Goal: Transaction & Acquisition: Purchase product/service

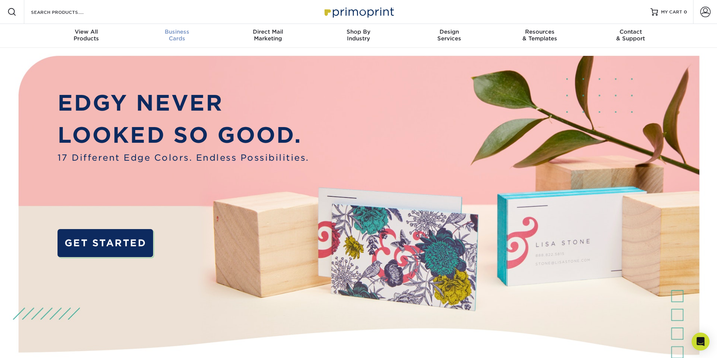
click at [183, 40] on div "Business Cards" at bounding box center [177, 34] width 91 height 13
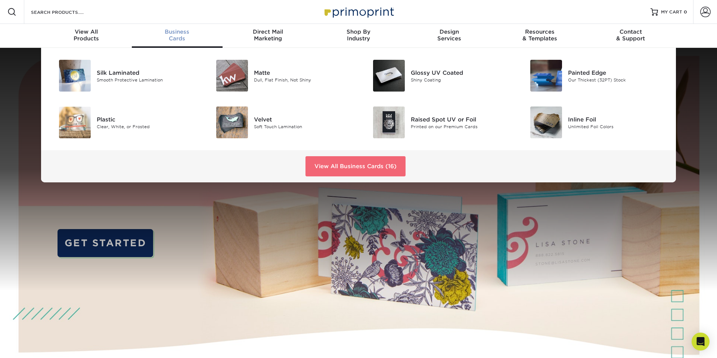
click at [348, 164] on link "View All Business Cards (16)" at bounding box center [356, 166] width 100 height 20
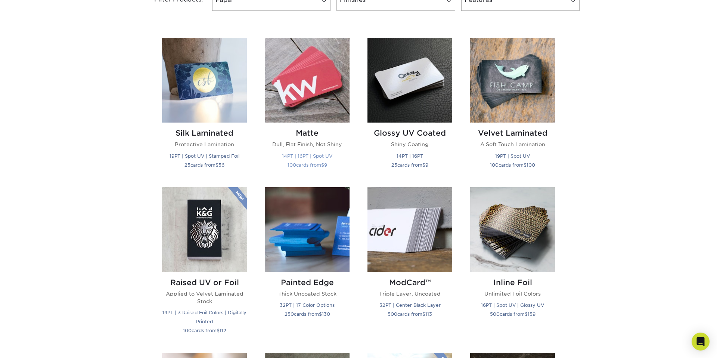
scroll to position [340, 0]
click at [310, 86] on img at bounding box center [307, 80] width 85 height 85
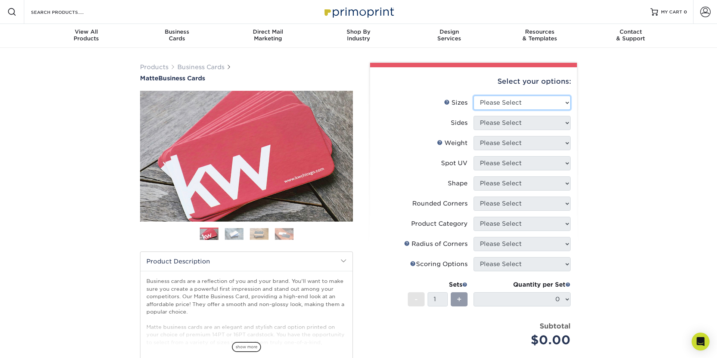
click at [505, 102] on select "Please Select 1.5" x 3.5" - Mini 1.75" x 3.5" - Mini 2" x 2" - Square 2" x 3" -…" at bounding box center [522, 103] width 97 height 14
select select "2.00x3.50"
click at [474, 96] on select "Please Select 1.5" x 3.5" - Mini 1.75" x 3.5" - Mini 2" x 2" - Square 2" x 3" -…" at bounding box center [522, 103] width 97 height 14
click at [498, 126] on select "Please Select Print Both Sides Print Front Only" at bounding box center [522, 123] width 97 height 14
select select "32d3c223-f82c-492b-b915-ba065a00862f"
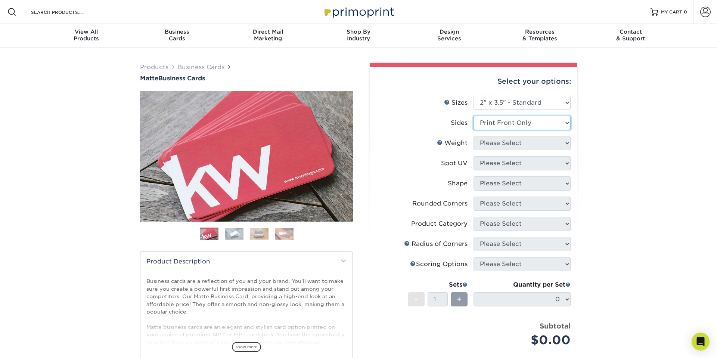
click at [474, 116] on select "Please Select Print Both Sides Print Front Only" at bounding box center [522, 123] width 97 height 14
click at [519, 144] on select "Please Select 16PT 14PT" at bounding box center [522, 143] width 97 height 14
select select "14PT"
click at [474, 136] on select "Please Select 16PT 14PT" at bounding box center [522, 143] width 97 height 14
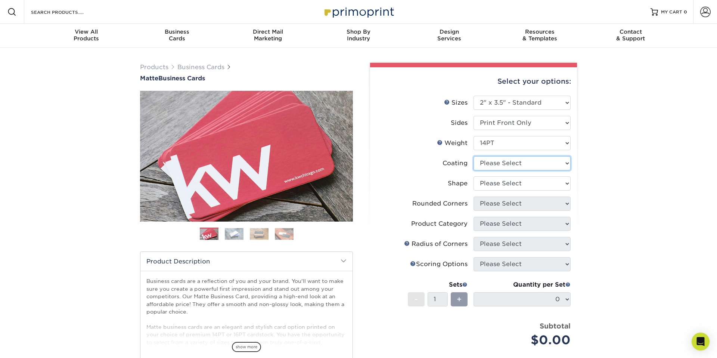
click at [522, 163] on select at bounding box center [522, 163] width 97 height 14
select select "121bb7b5-3b4d-429f-bd8d-bbf80e953313"
click at [474, 156] on select at bounding box center [522, 163] width 97 height 14
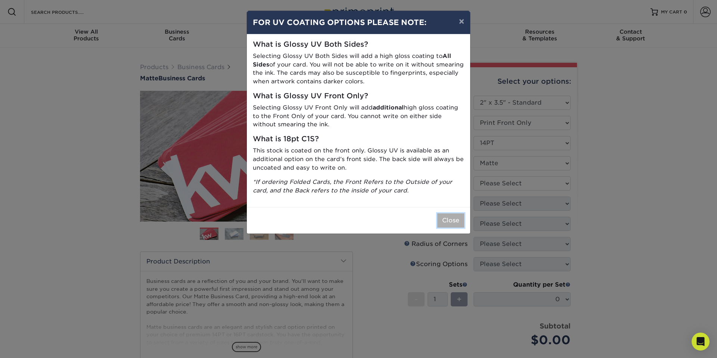
click at [453, 216] on button "Close" at bounding box center [450, 220] width 27 height 14
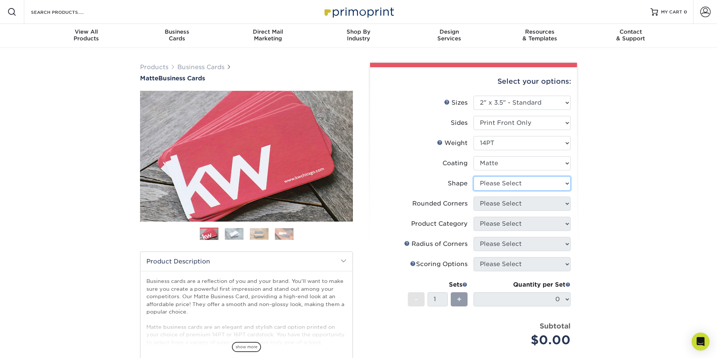
click at [535, 183] on select "Please Select Standard" at bounding box center [522, 183] width 97 height 14
select select "standard"
click at [474, 176] on select "Please Select Standard" at bounding box center [522, 183] width 97 height 14
click at [532, 202] on select "Please Select Yes - Round 2 Corners Yes - Round 4 Corners No" at bounding box center [522, 204] width 97 height 14
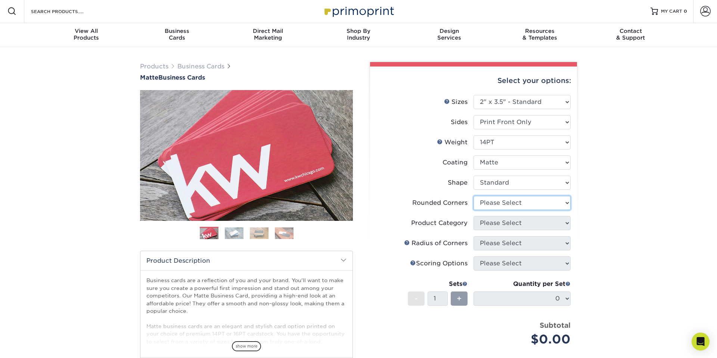
select select "0"
click at [474, 196] on select "Please Select Yes - Round 2 Corners Yes - Round 4 Corners No" at bounding box center [522, 203] width 97 height 14
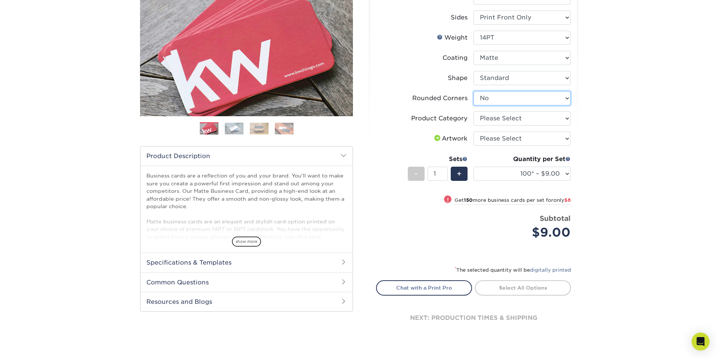
scroll to position [106, 0]
click at [530, 137] on select "Please Select I will upload files I need a design - $100" at bounding box center [522, 138] width 97 height 14
select select "upload"
click at [474, 131] on select "Please Select I will upload files I need a design - $100" at bounding box center [522, 138] width 97 height 14
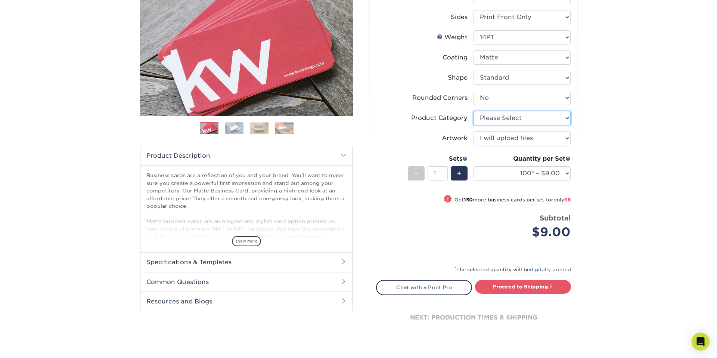
click at [526, 117] on select "Please Select Business Cards" at bounding box center [522, 118] width 97 height 14
select select "3b5148f1-0588-4f88-a218-97bcfdce65c1"
click at [474, 111] on select "Please Select Business Cards" at bounding box center [522, 118] width 97 height 14
click at [547, 171] on select "100* – $9.00 250* – $17.00 500 – $33.00 1000 – $42.00 2500 – $75.00 5000 – $143…" at bounding box center [522, 173] width 97 height 14
select select "250* – $17.00"
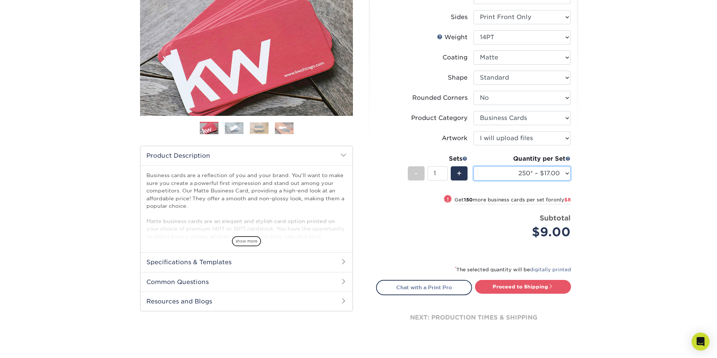
click at [474, 166] on select "100* – $9.00 250* – $17.00 500 – $33.00 1000 – $42.00 2500 – $75.00 5000 – $143…" at bounding box center [522, 173] width 97 height 14
click at [598, 182] on div "Products Business Cards Matte Business Cards Previous Next 100 $ 9" at bounding box center [358, 154] width 717 height 425
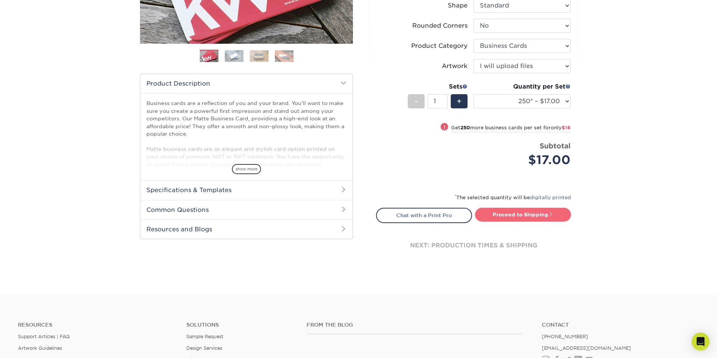
scroll to position [178, 0]
click at [536, 211] on link "Proceed to Shipping" at bounding box center [523, 213] width 96 height 13
type input "Set 1"
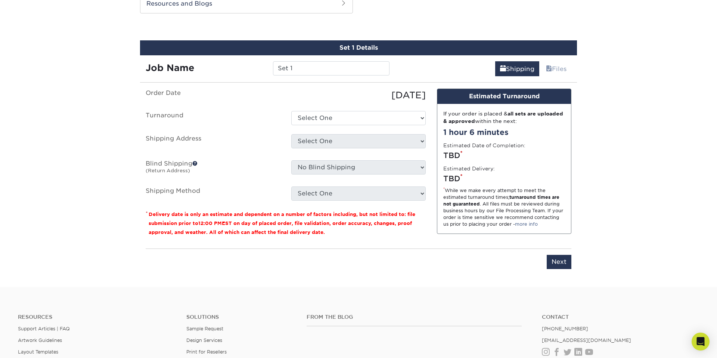
scroll to position [406, 0]
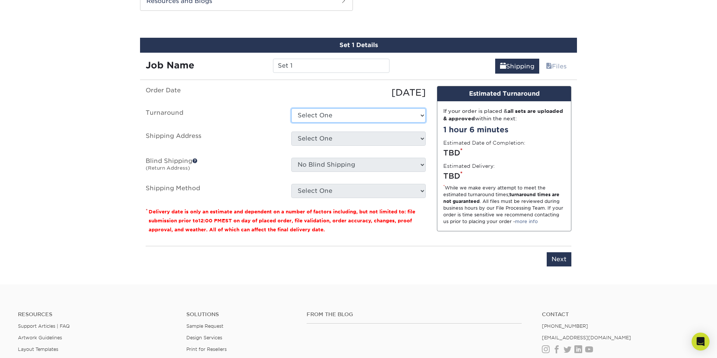
click at [355, 110] on select "Select One 2-4 Business Days 2 Day Next Business Day" at bounding box center [358, 115] width 134 height 14
select select "b8e0e1d5-dfa4-4053-bdef-d8c7c50a5676"
click at [291, 108] on select "Select One 2-4 Business Days 2 Day Next Business Day" at bounding box center [358, 115] width 134 height 14
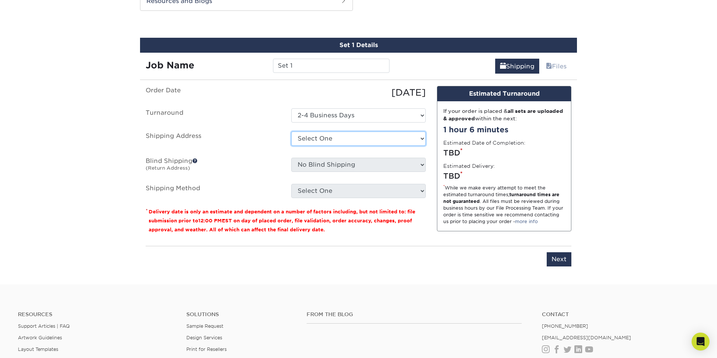
click at [392, 140] on select "Select One + Add New Address - Login" at bounding box center [358, 139] width 134 height 14
select select "newaddress"
click at [291, 132] on select "Select One + Add New Address - Login" at bounding box center [358, 139] width 134 height 14
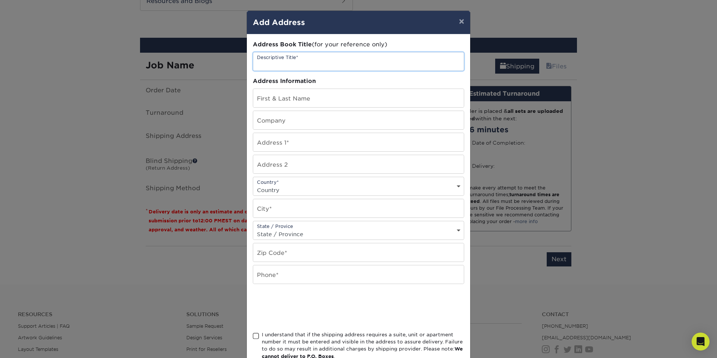
click at [309, 64] on input "text" at bounding box center [358, 61] width 211 height 18
type input "Home"
click at [315, 97] on input "text" at bounding box center [358, 98] width 211 height 18
type input "Robin Dsouza"
type input "None"
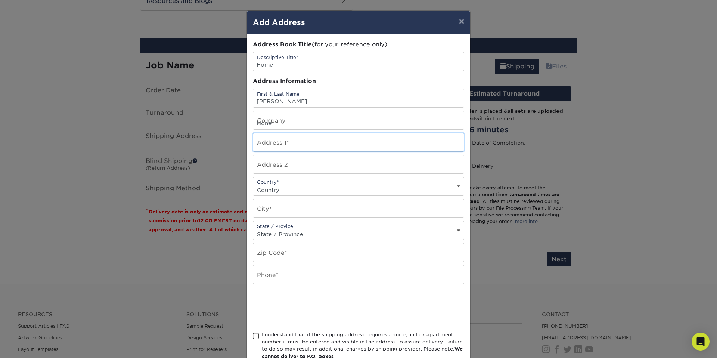
type input "303 East 49th Street"
type input "Apt 3"
select select "US"
type input "New York"
select select "NY"
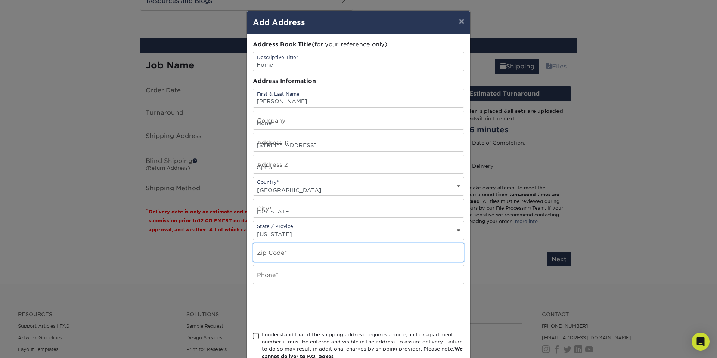
type input "10017"
type input "7348462604"
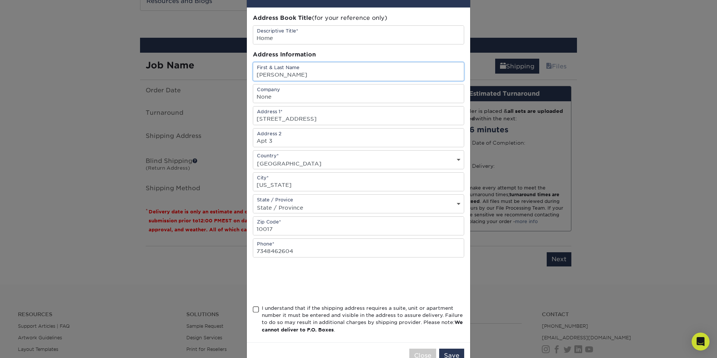
scroll to position [27, 0]
click at [258, 306] on span at bounding box center [256, 308] width 6 height 7
click at [0, 0] on input "I understand that if the shipping address requires a suite, unit or apartment n…" at bounding box center [0, 0] width 0 height 0
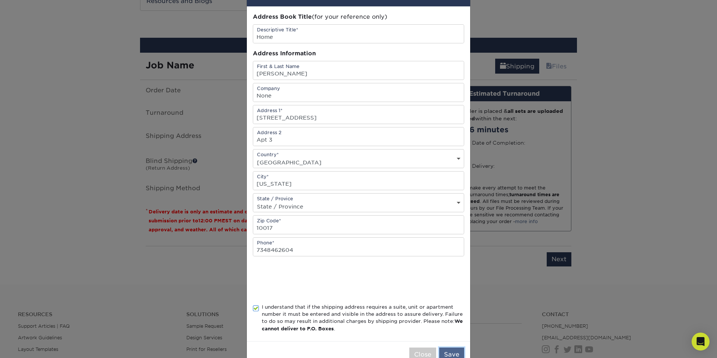
click at [457, 349] on button "Save" at bounding box center [451, 354] width 25 height 14
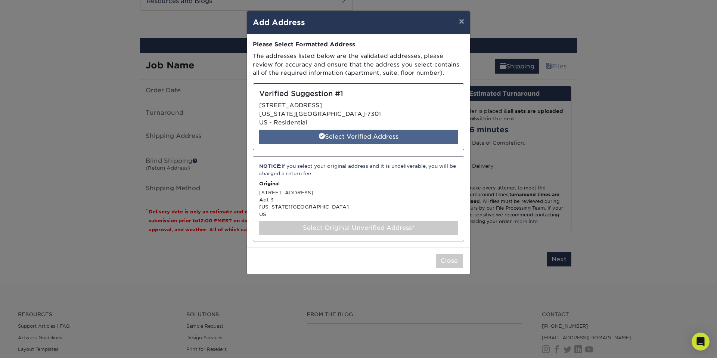
click at [346, 137] on div "Select Verified Address" at bounding box center [358, 137] width 199 height 14
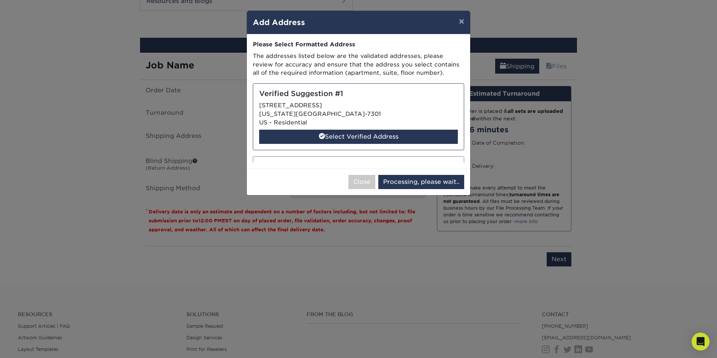
select select "285812"
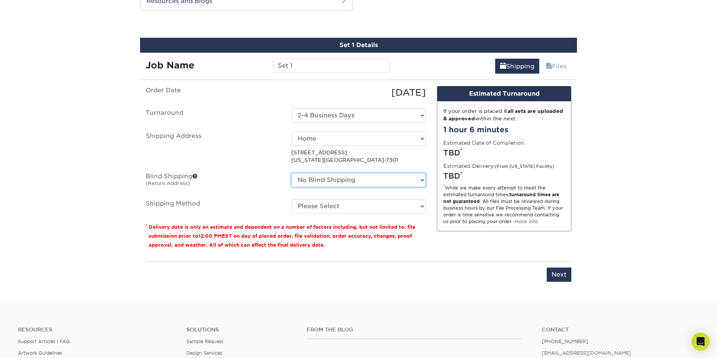
click at [368, 183] on select "No Blind Shipping + Add New Address" at bounding box center [358, 180] width 134 height 14
click at [291, 173] on select "No Blind Shipping + Add New Address" at bounding box center [358, 180] width 134 height 14
click at [381, 201] on select "Please Select Ground Shipping (+$7.84) 3 Day Shipping Service (+$24.92) 2 Day A…" at bounding box center [358, 206] width 134 height 14
select select "03"
click at [291, 199] on select "Please Select Ground Shipping (+$7.84) 3 Day Shipping Service (+$24.92) 2 Day A…" at bounding box center [358, 206] width 134 height 14
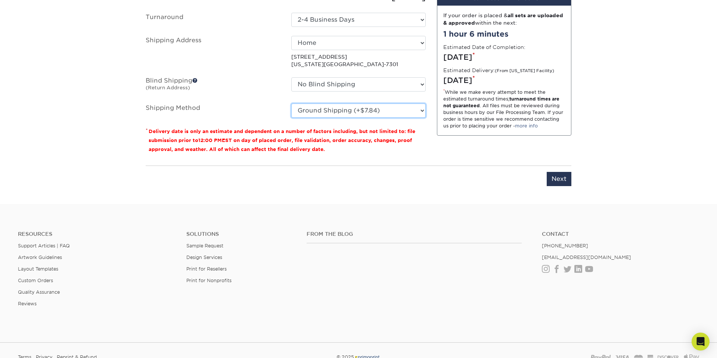
scroll to position [512, 0]
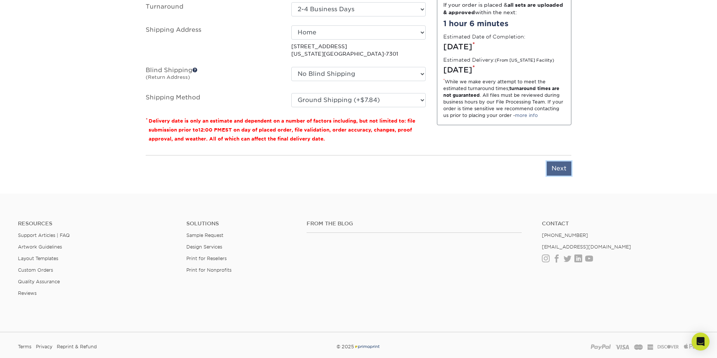
click at [559, 170] on input "Next" at bounding box center [559, 168] width 25 height 14
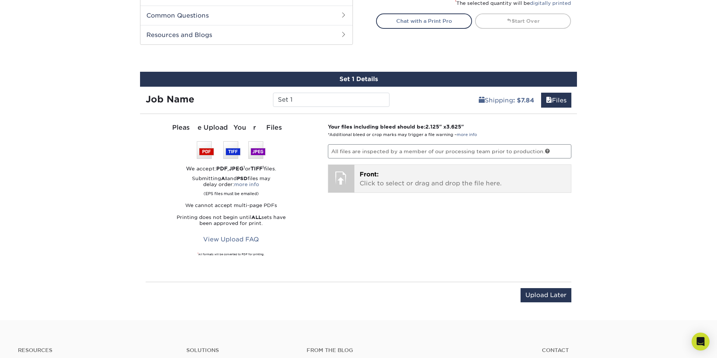
scroll to position [371, 0]
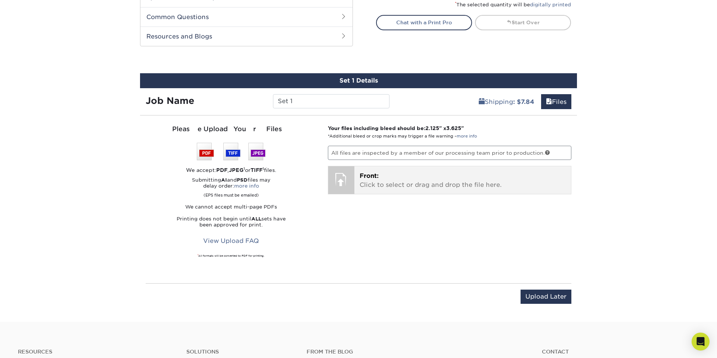
click at [400, 182] on p "Front: Click to select or drag and drop the file here." at bounding box center [463, 180] width 207 height 18
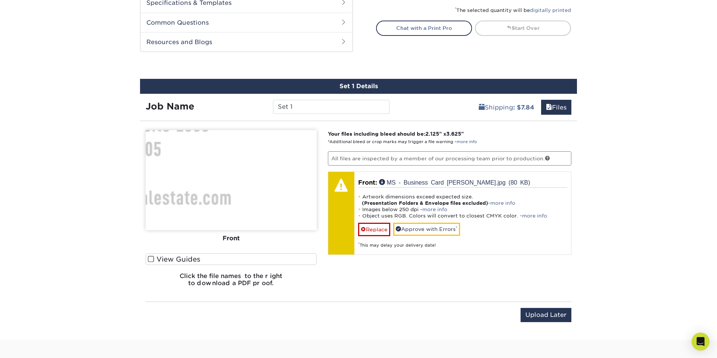
scroll to position [365, 0]
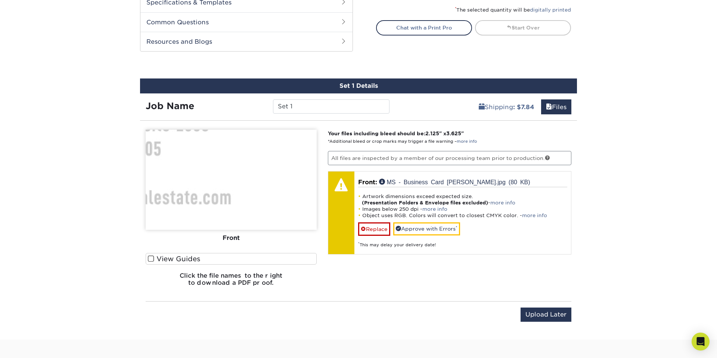
click at [231, 170] on img at bounding box center [231, 180] width 171 height 100
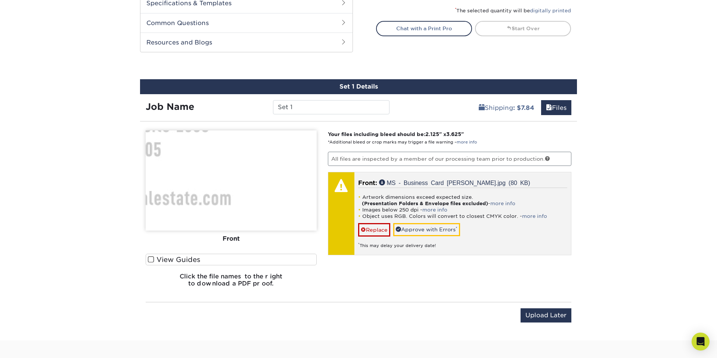
click at [430, 201] on strong "(Presentation Folders & Envelope files excluded)" at bounding box center [425, 204] width 126 height 6
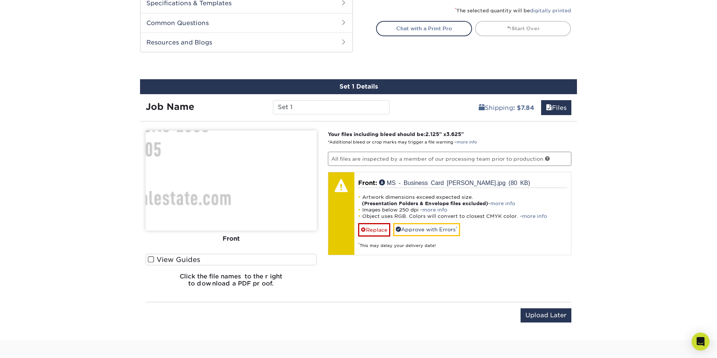
click at [237, 178] on img at bounding box center [231, 180] width 171 height 100
click at [154, 260] on label "View Guides" at bounding box center [231, 260] width 171 height 12
click at [0, 0] on input "View Guides" at bounding box center [0, 0] width 0 height 0
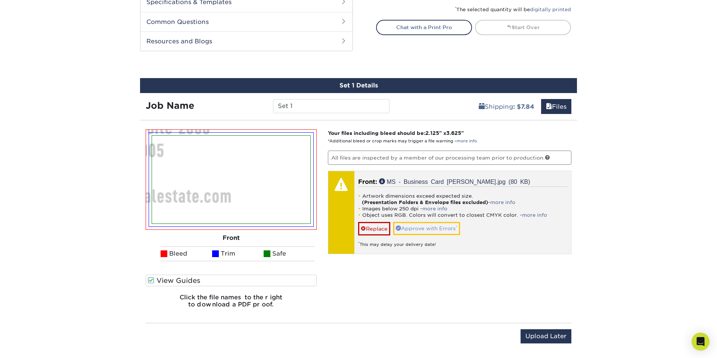
scroll to position [366, 0]
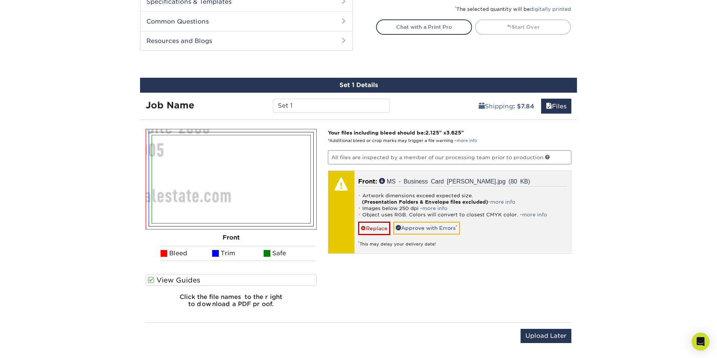
click at [511, 198] on li "Artwork dimensions exceed expected size. (Presentation Folders & Envelope files…" at bounding box center [463, 198] width 210 height 13
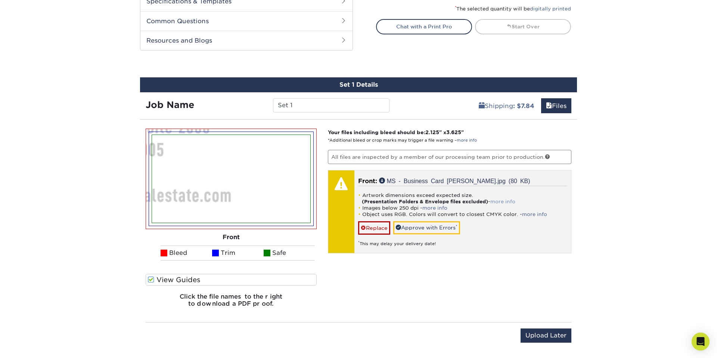
click at [509, 201] on link "more info" at bounding box center [503, 202] width 25 height 6
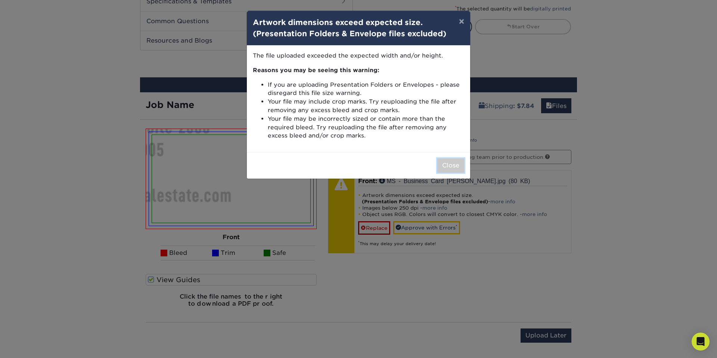
click at [453, 165] on button "Close" at bounding box center [450, 165] width 27 height 14
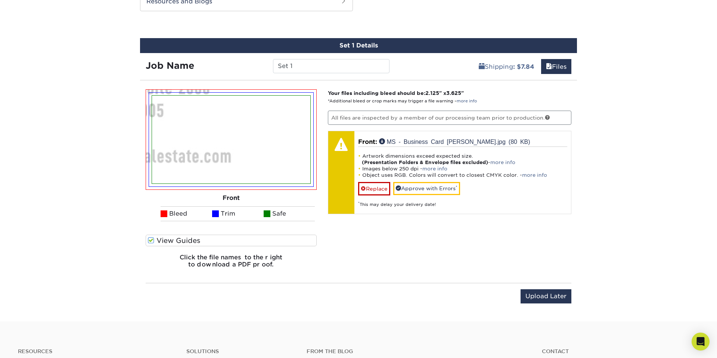
scroll to position [401, 0]
